Goal: Transaction & Acquisition: Purchase product/service

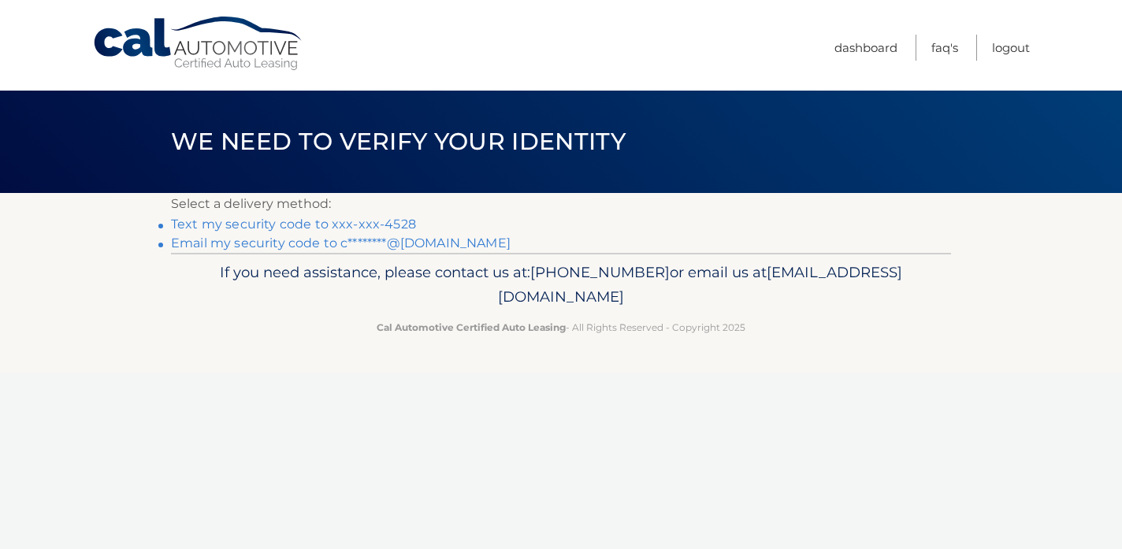
click at [386, 223] on link "Text my security code to xxx-xxx-4528" at bounding box center [293, 224] width 245 height 15
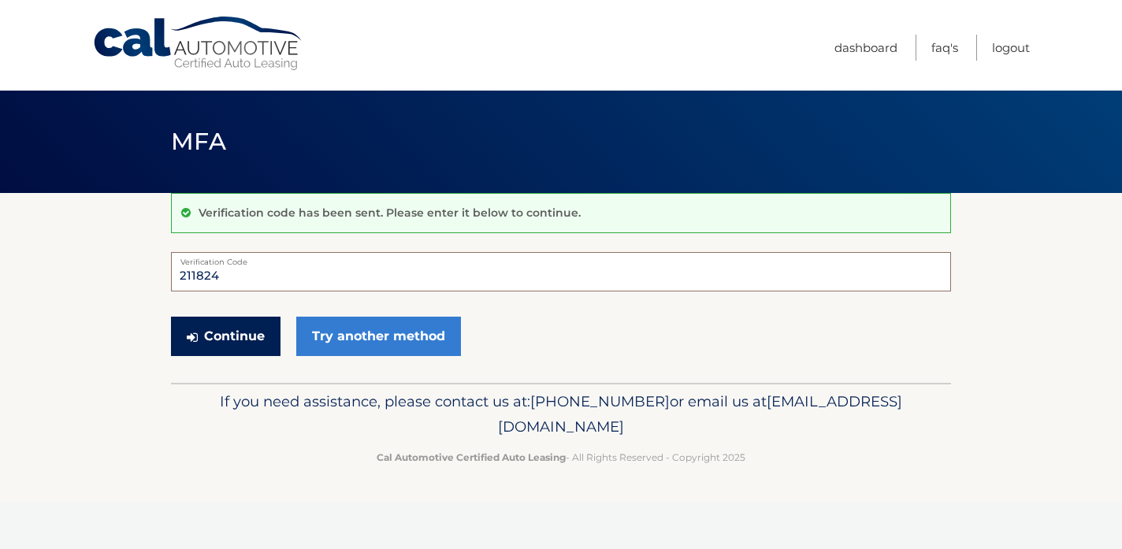
type input "211824"
click at [254, 329] on button "Continue" at bounding box center [226, 336] width 110 height 39
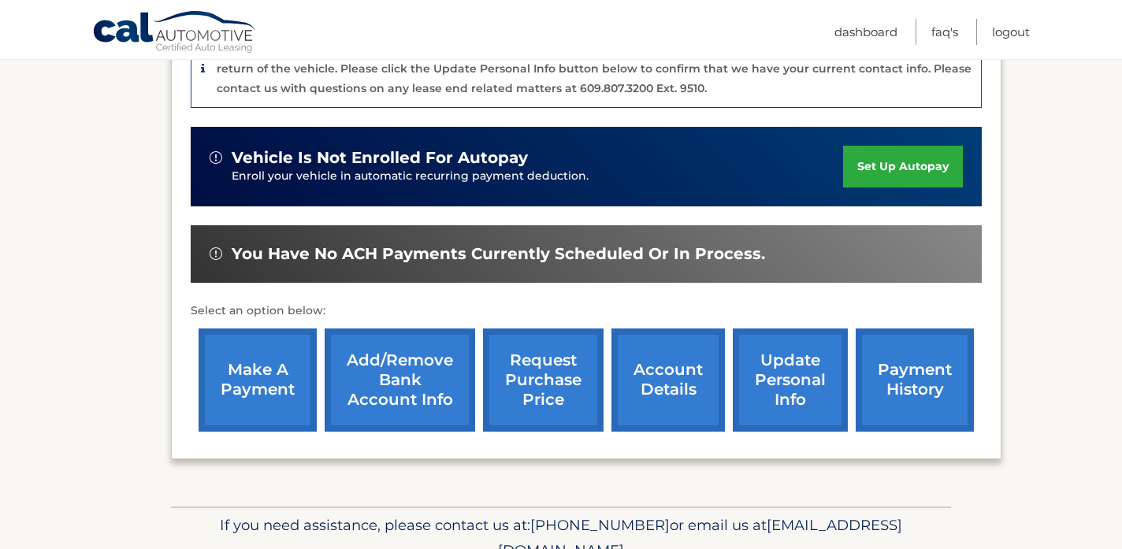
scroll to position [437, 0]
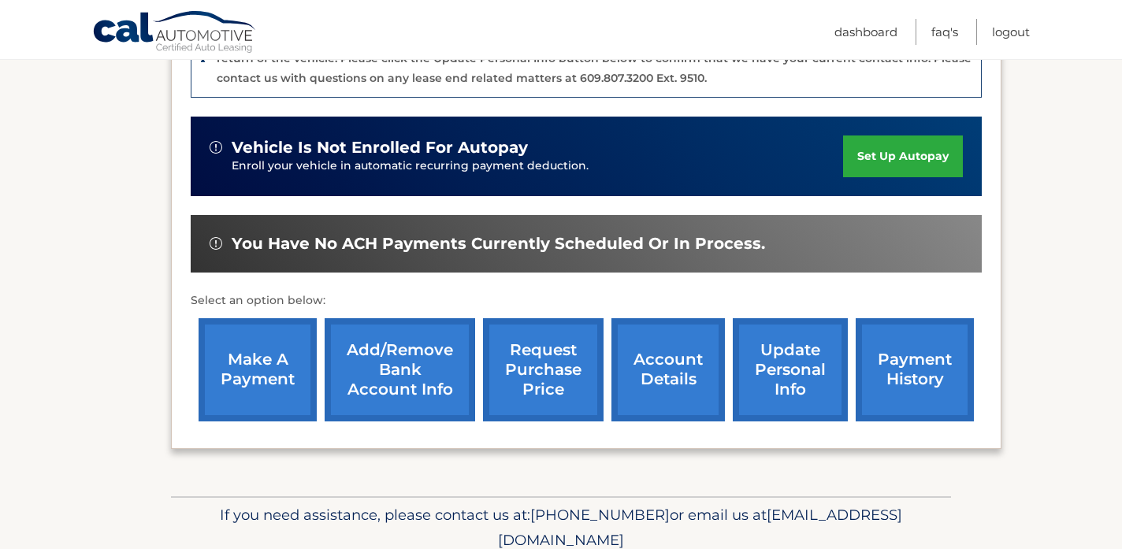
click at [256, 363] on link "make a payment" at bounding box center [258, 369] width 118 height 103
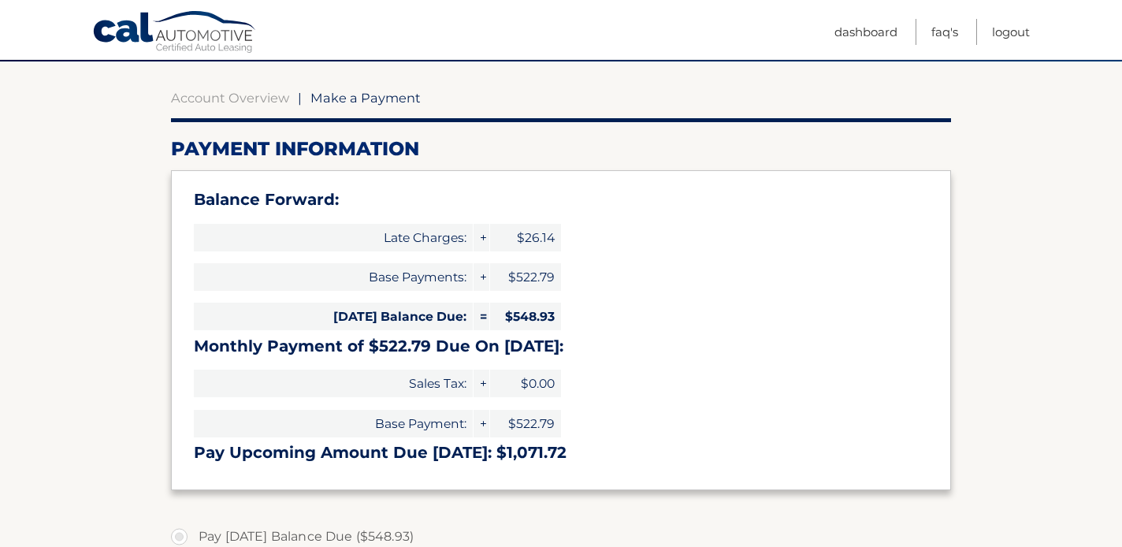
scroll to position [131, 0]
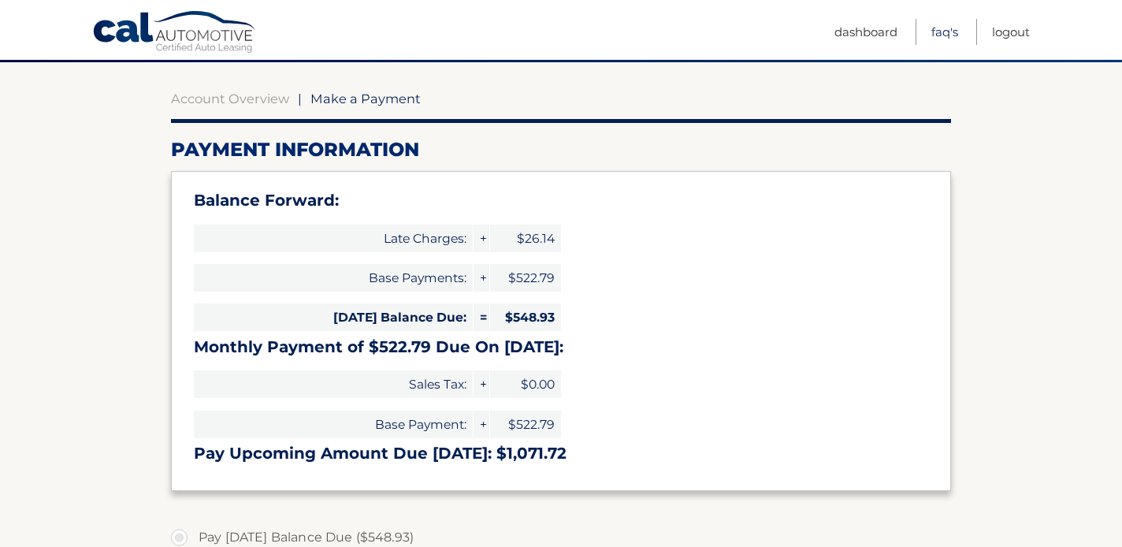
click at [932, 30] on link "FAQ's" at bounding box center [945, 32] width 27 height 26
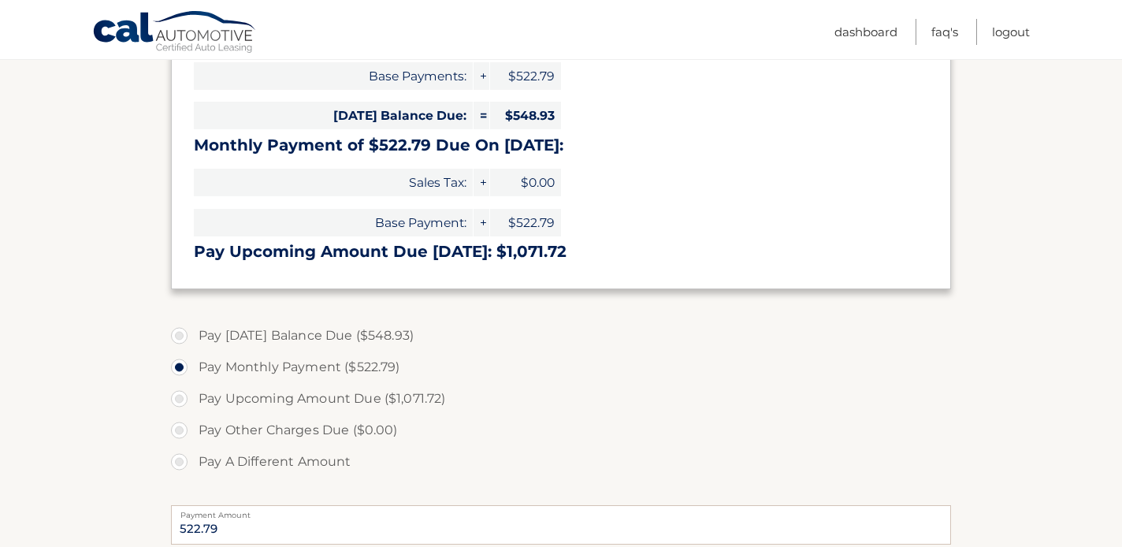
scroll to position [451, 0]
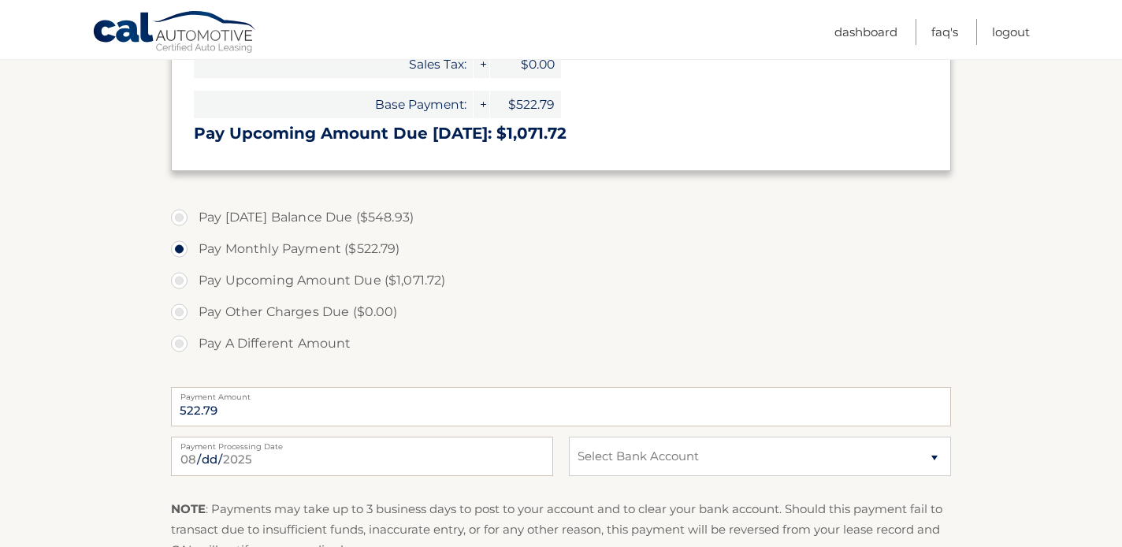
click at [182, 214] on label "Pay Today's Balance Due ($548.93)" at bounding box center [561, 218] width 780 height 32
click at [182, 214] on input "Pay Today's Balance Due ($548.93)" at bounding box center [185, 214] width 16 height 25
radio input "true"
type input "548.93"
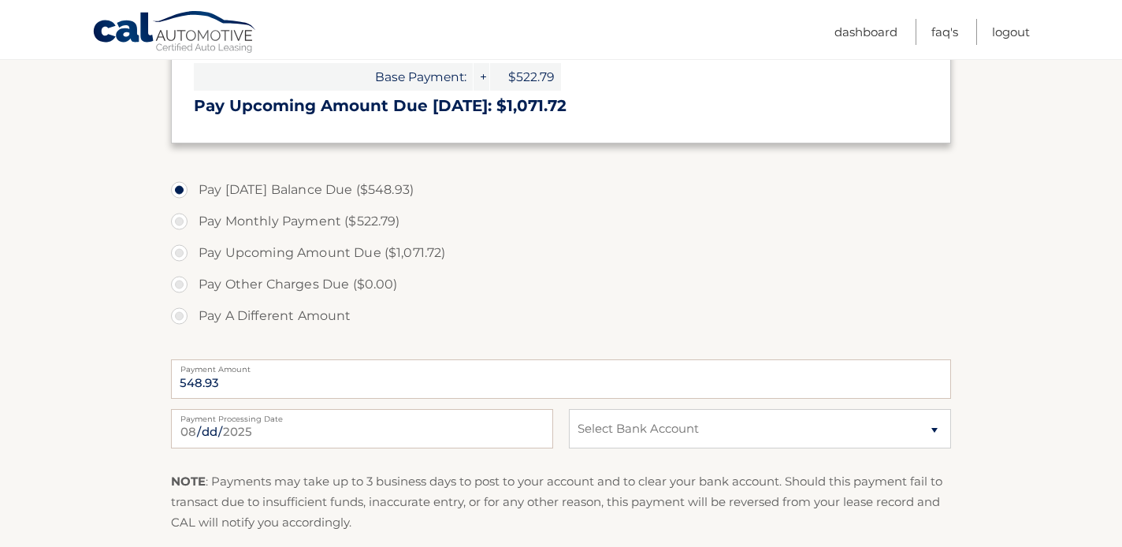
scroll to position [514, 0]
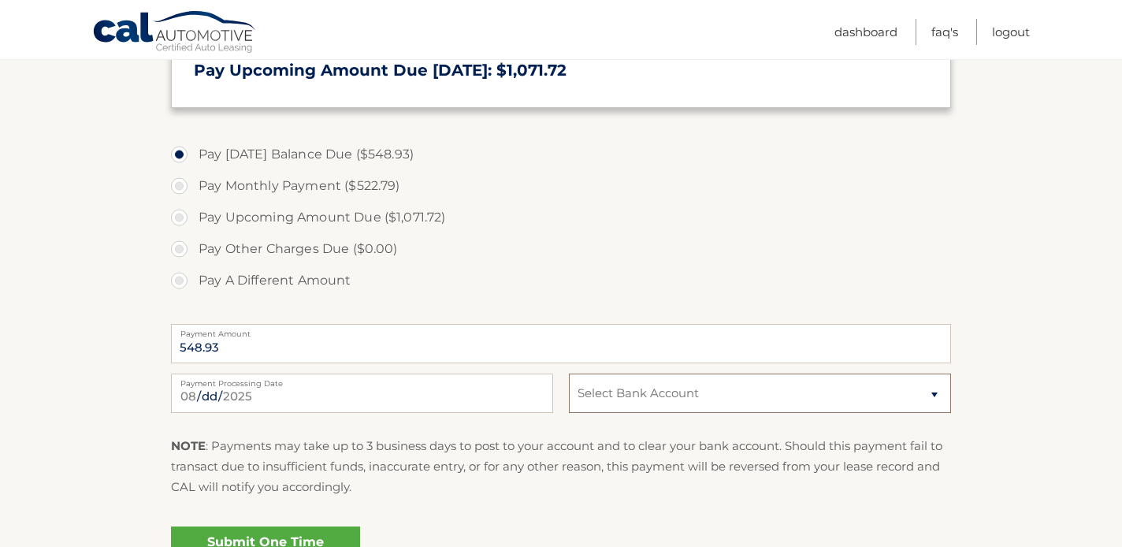
select select "NTk1MWYwMTMtYjgyNS00MGNiLWI3ZTQtMzViZWFhOTk1MmFh"
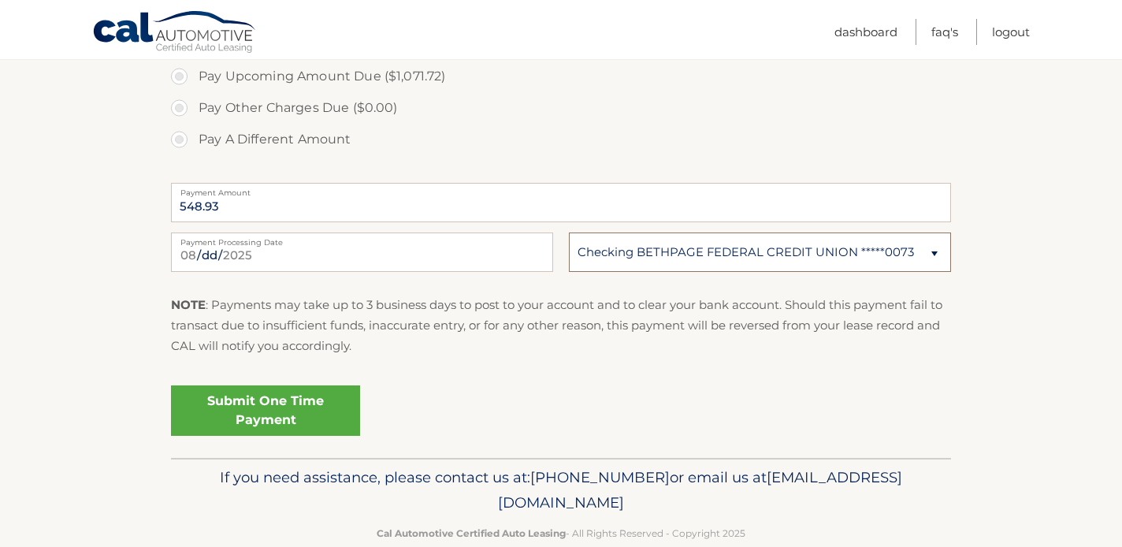
scroll to position [666, 0]
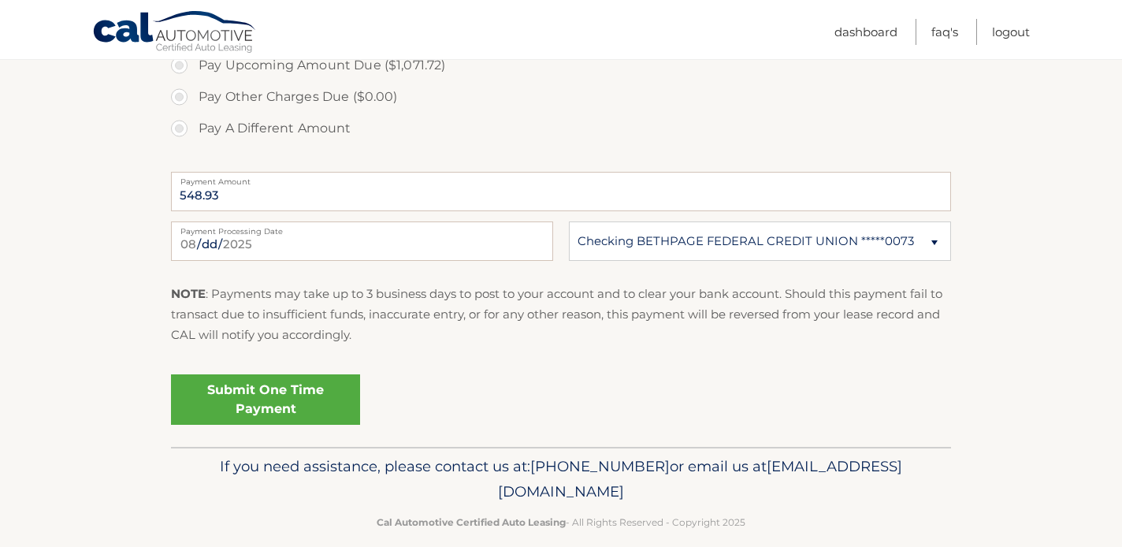
click at [311, 395] on link "Submit One Time Payment" at bounding box center [265, 399] width 189 height 50
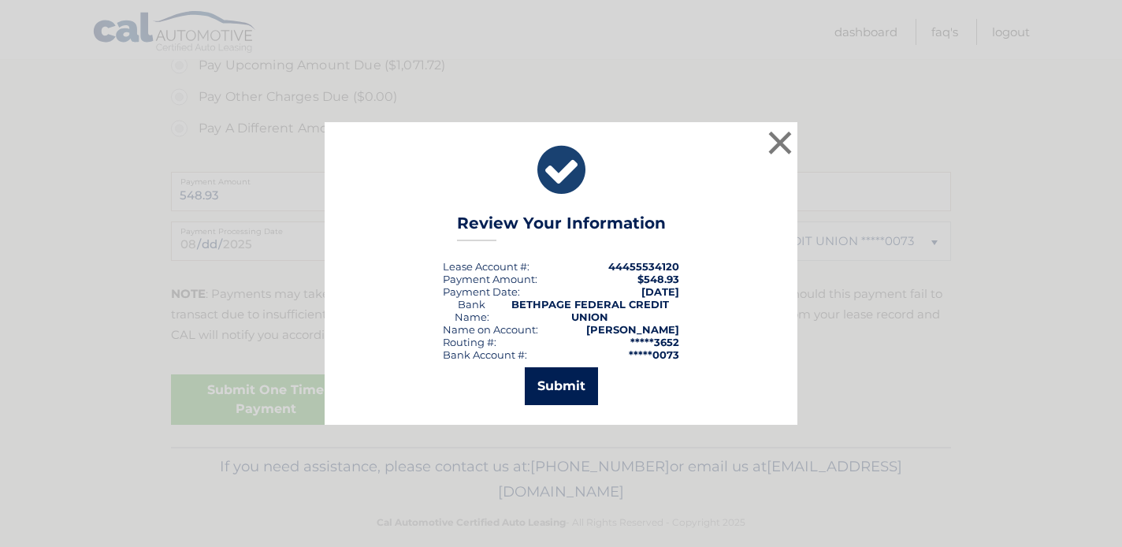
click at [560, 392] on button "Submit" at bounding box center [561, 386] width 73 height 38
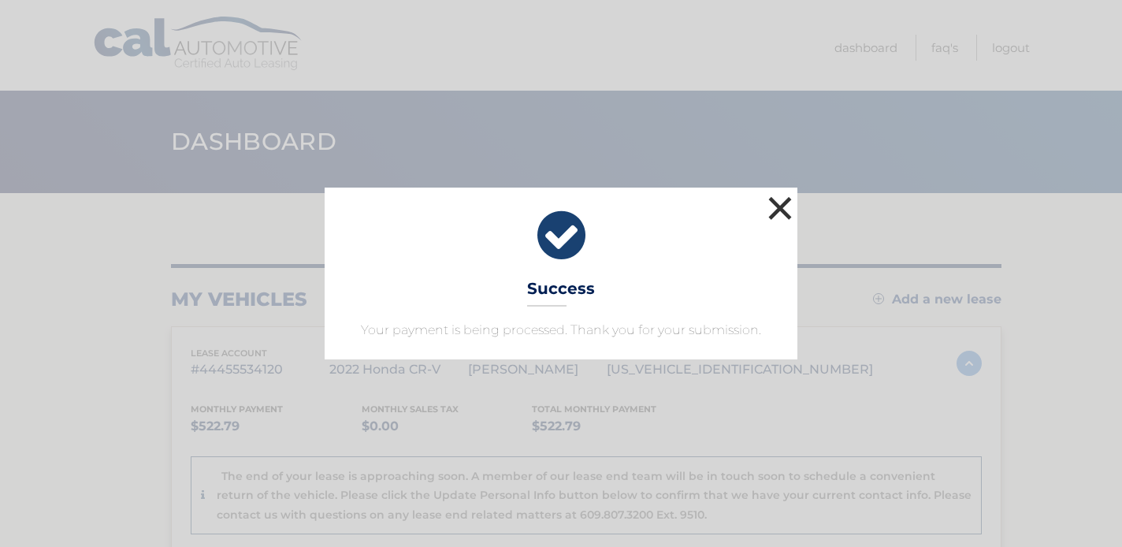
click at [783, 208] on button "×" at bounding box center [781, 208] width 32 height 32
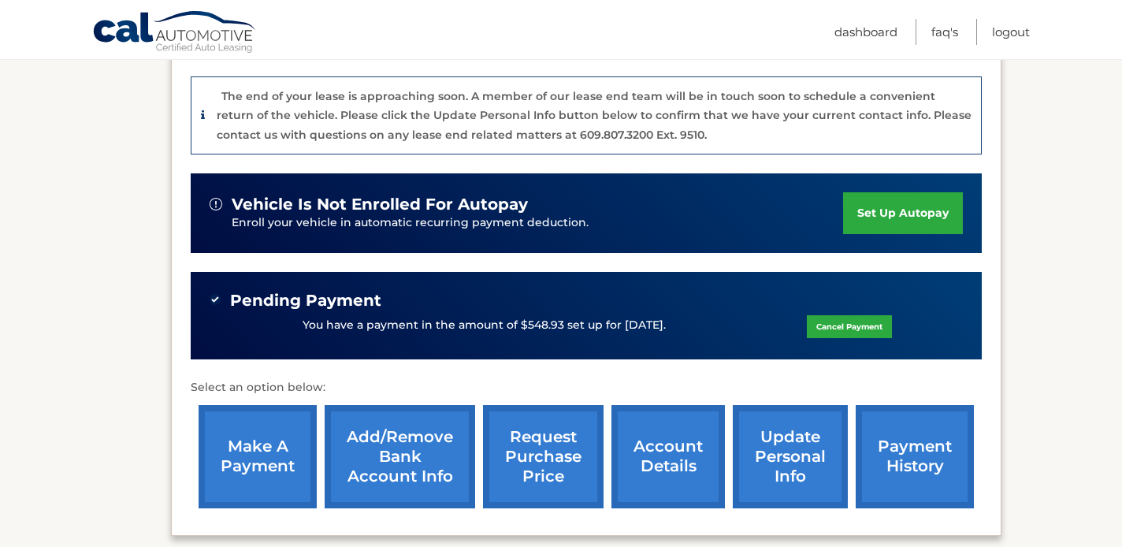
scroll to position [384, 0]
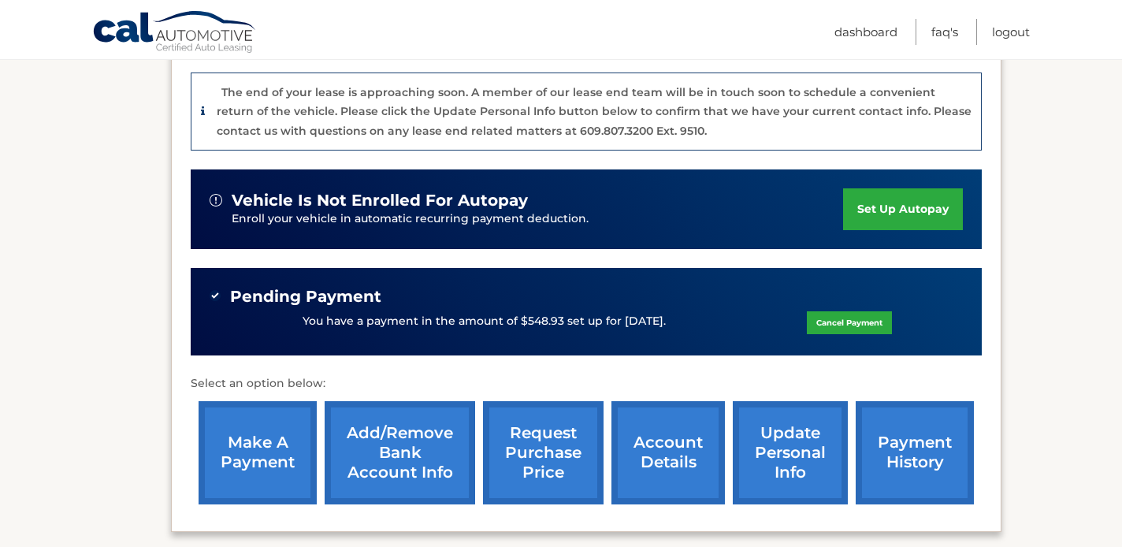
click at [660, 431] on link "account details" at bounding box center [669, 452] width 114 height 103
click at [955, 416] on link "payment history" at bounding box center [915, 452] width 118 height 103
click at [936, 421] on link "payment history" at bounding box center [915, 452] width 118 height 103
click at [925, 448] on link "payment history" at bounding box center [915, 452] width 118 height 103
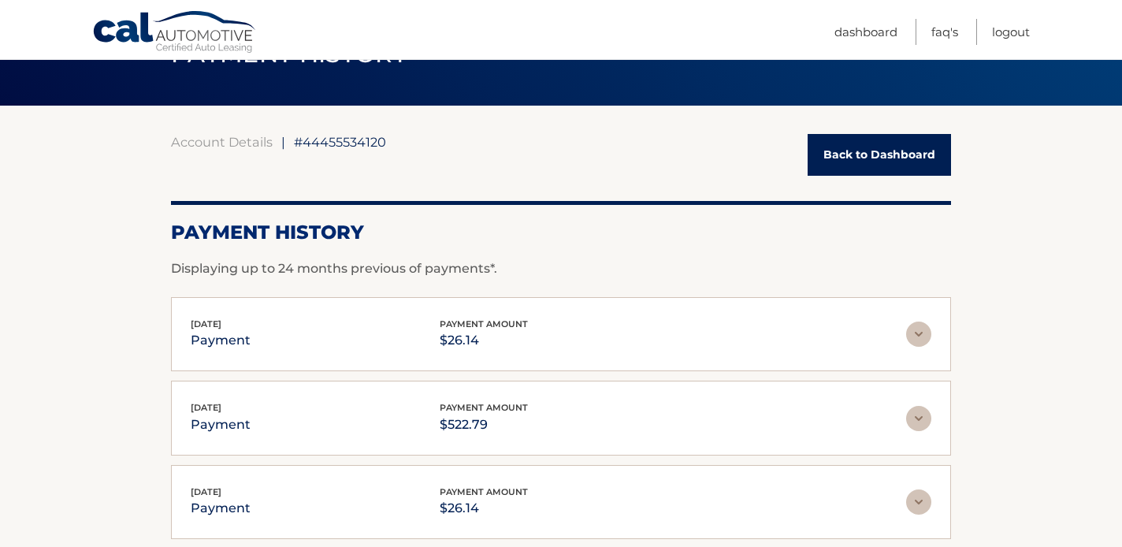
scroll to position [96, 0]
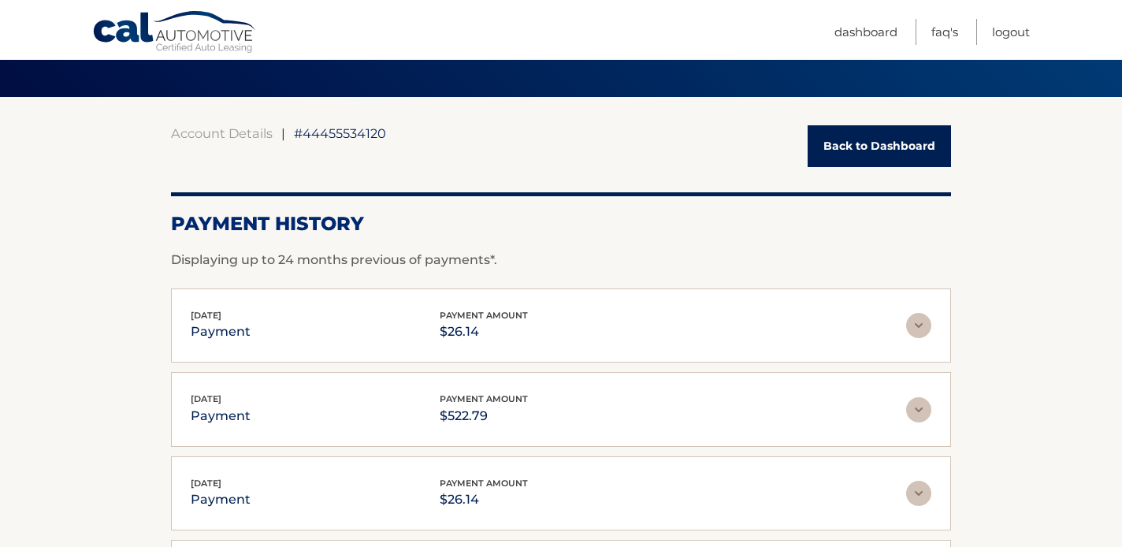
click at [877, 139] on link "Back to Dashboard" at bounding box center [879, 146] width 143 height 42
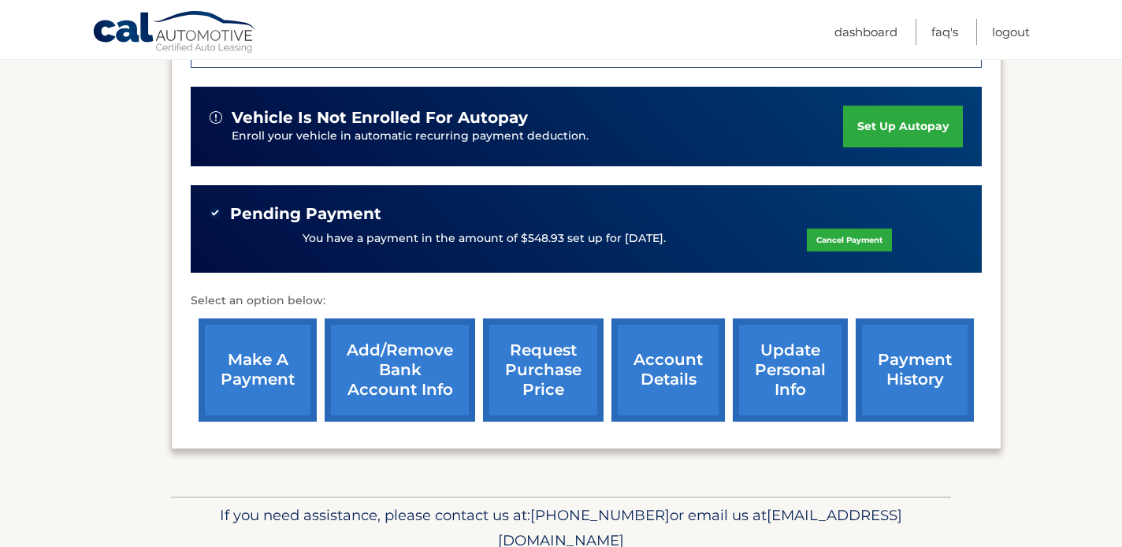
scroll to position [506, 0]
